Goal: Task Accomplishment & Management: Manage account settings

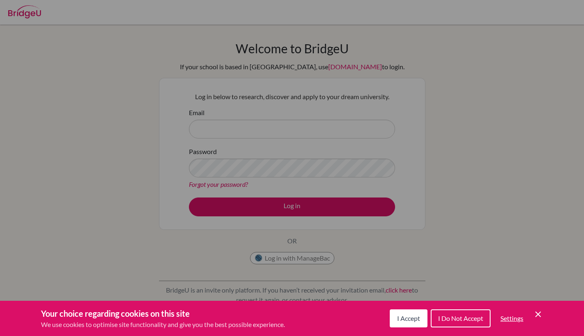
click at [471, 322] on span "I Do Not Accept" at bounding box center [460, 319] width 45 height 8
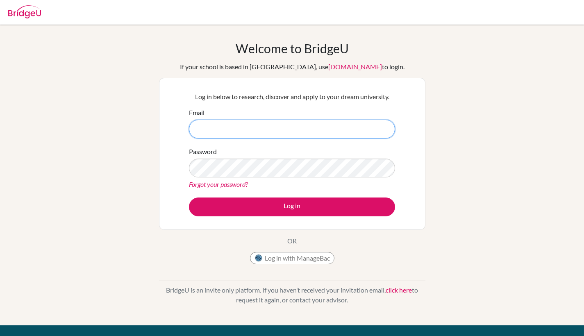
click at [315, 135] on input "Email" at bounding box center [292, 129] width 206 height 19
type input "ي"
type input "DIAB180060@diabstudents.com"
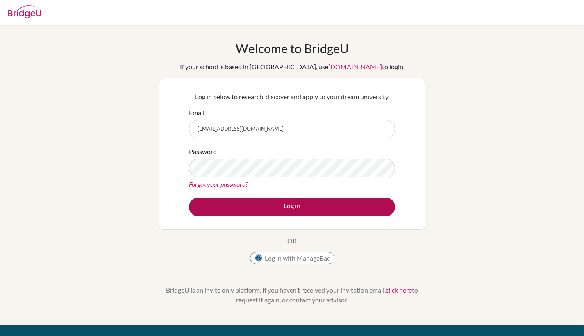
click at [239, 205] on button "Log in" at bounding box center [292, 207] width 206 height 19
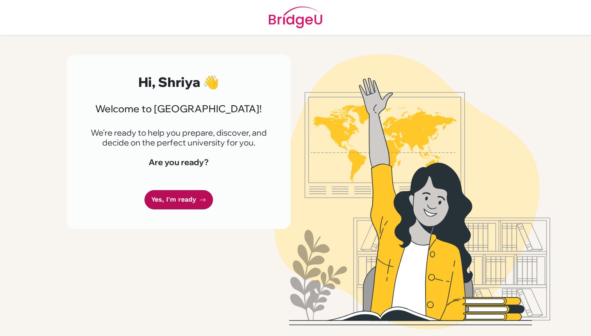
click at [172, 203] on link "Yes, I'm ready" at bounding box center [178, 199] width 68 height 19
click at [160, 197] on link "Yes, I'm ready" at bounding box center [178, 199] width 68 height 19
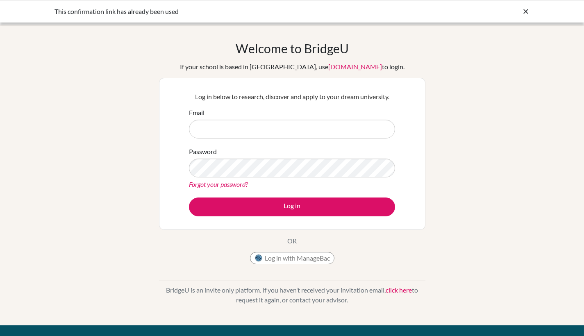
click at [523, 14] on icon at bounding box center [526, 11] width 8 height 8
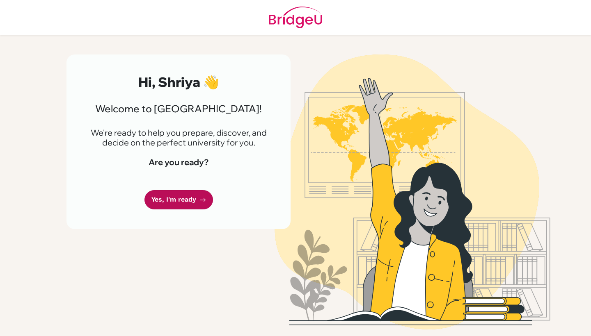
click at [184, 201] on link "Yes, I'm ready" at bounding box center [178, 199] width 68 height 19
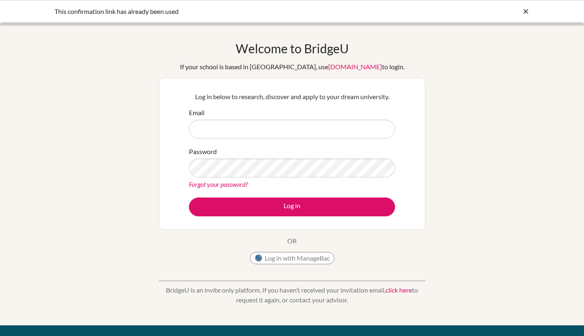
click at [523, 9] on icon at bounding box center [526, 11] width 8 height 8
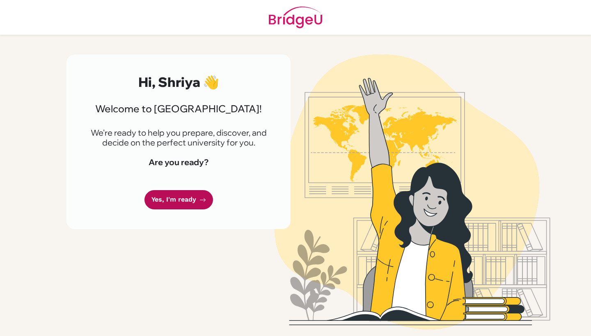
click at [178, 197] on link "Yes, I'm ready" at bounding box center [178, 199] width 68 height 19
